Goal: Task Accomplishment & Management: Manage account settings

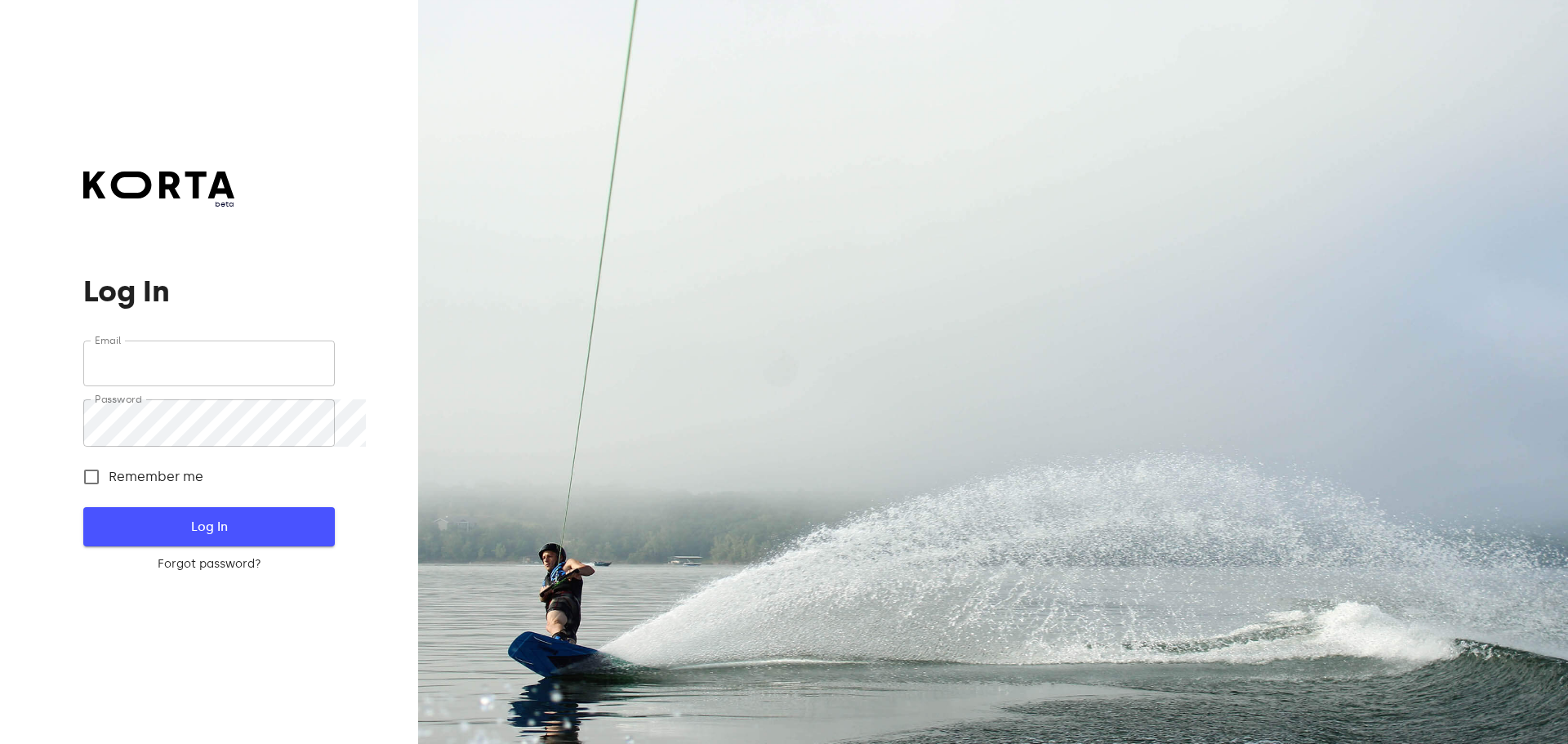
type input "[EMAIL_ADDRESS][DOMAIN_NAME]"
click at [183, 537] on span "Log In" at bounding box center [208, 526] width 198 height 22
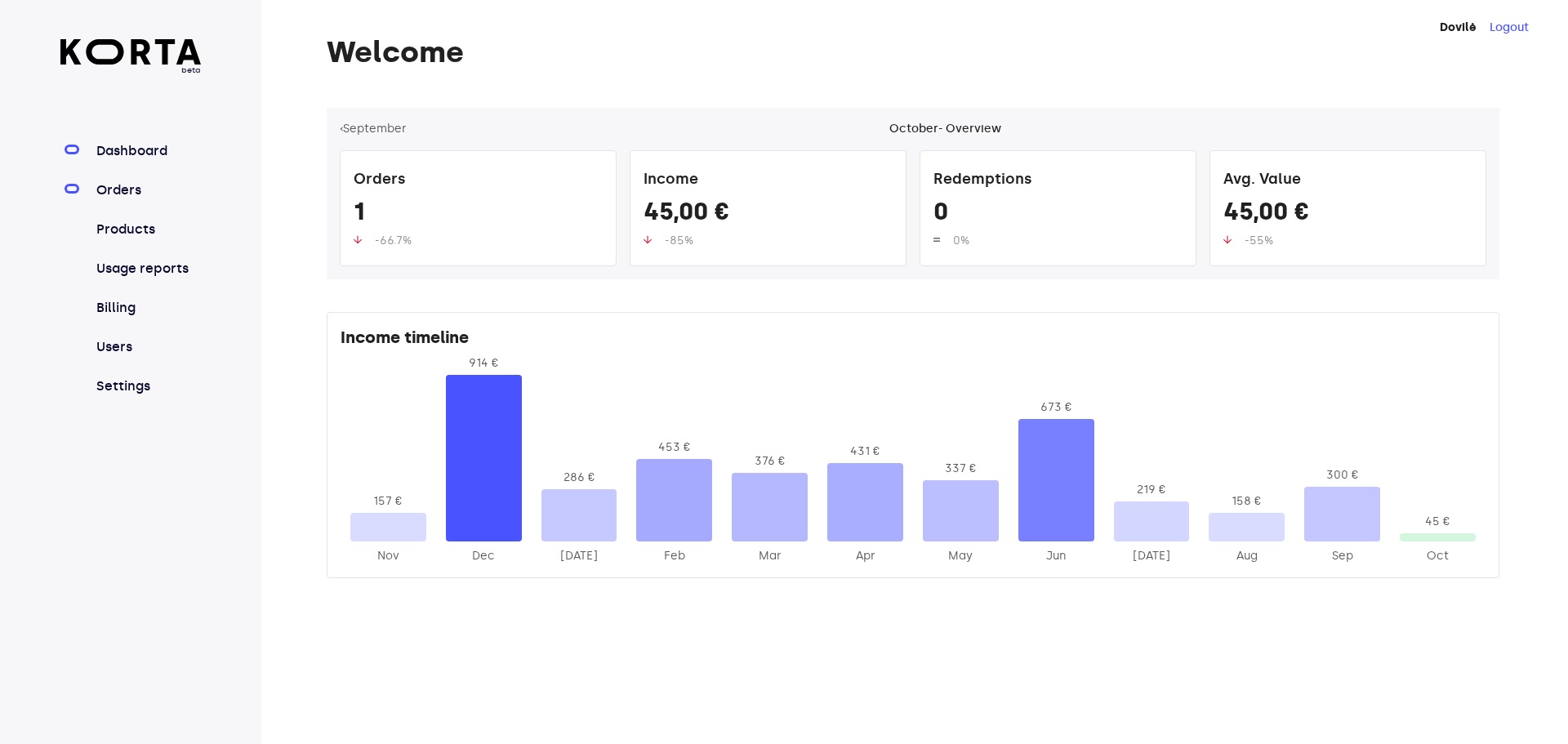
click at [154, 200] on link "Orders" at bounding box center [147, 190] width 108 height 20
